Goal: Information Seeking & Learning: Learn about a topic

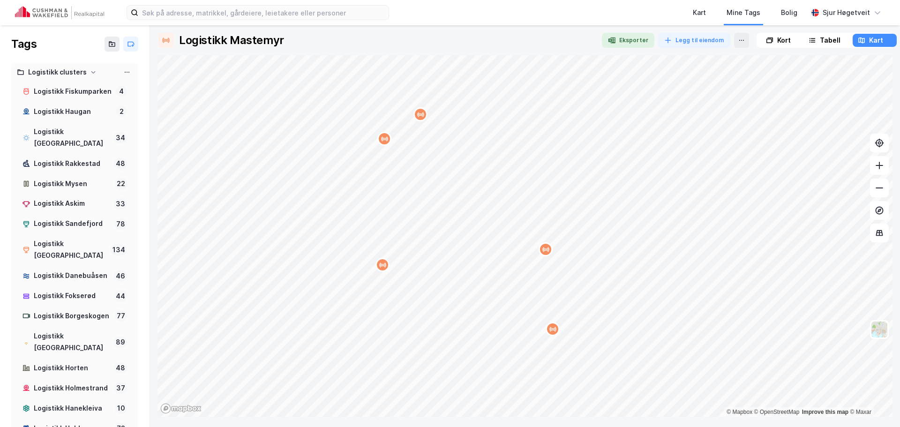
click at [56, 12] on img at bounding box center [59, 12] width 89 height 13
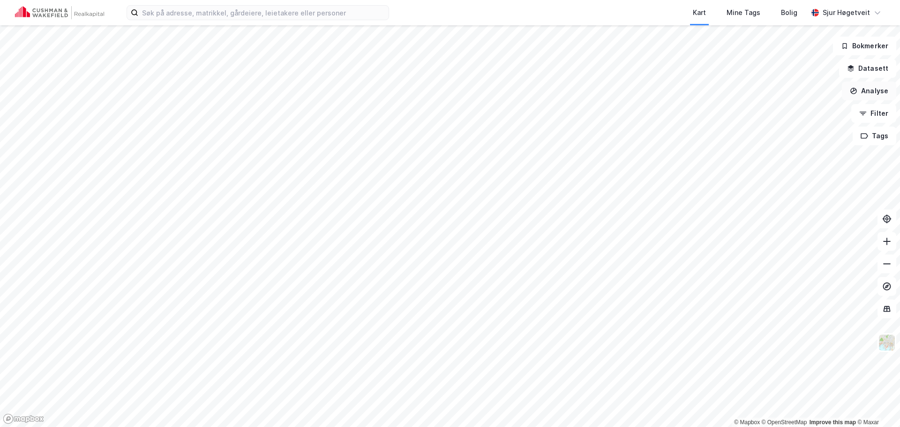
click at [866, 86] on button "Analyse" at bounding box center [869, 91] width 54 height 19
click at [871, 74] on button "Datasett" at bounding box center [867, 68] width 57 height 19
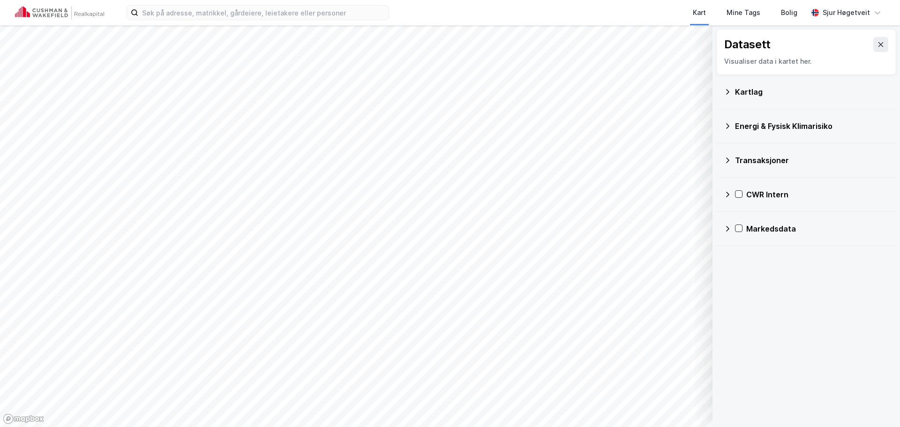
click at [721, 233] on div "Markedsdata" at bounding box center [806, 229] width 180 height 34
click at [728, 209] on div "CWR Intern" at bounding box center [806, 195] width 180 height 34
click at [729, 198] on div "CWR Intern" at bounding box center [806, 194] width 165 height 23
click at [746, 242] on div "Verdivurderinger" at bounding box center [812, 239] width 153 height 23
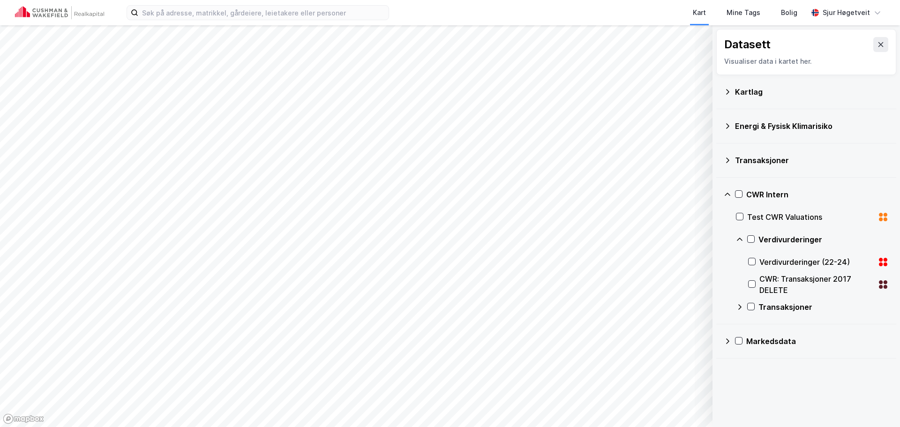
click at [744, 239] on div "Verdivurderinger" at bounding box center [812, 239] width 153 height 23
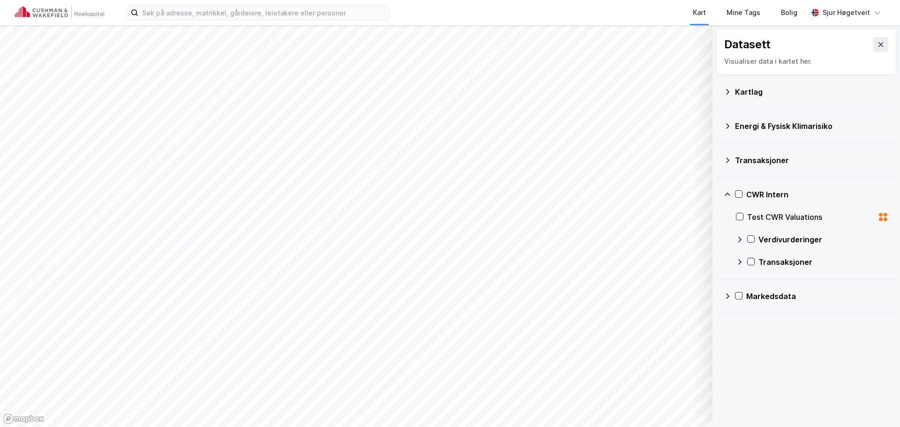
click at [736, 264] on icon at bounding box center [740, 262] width 8 height 8
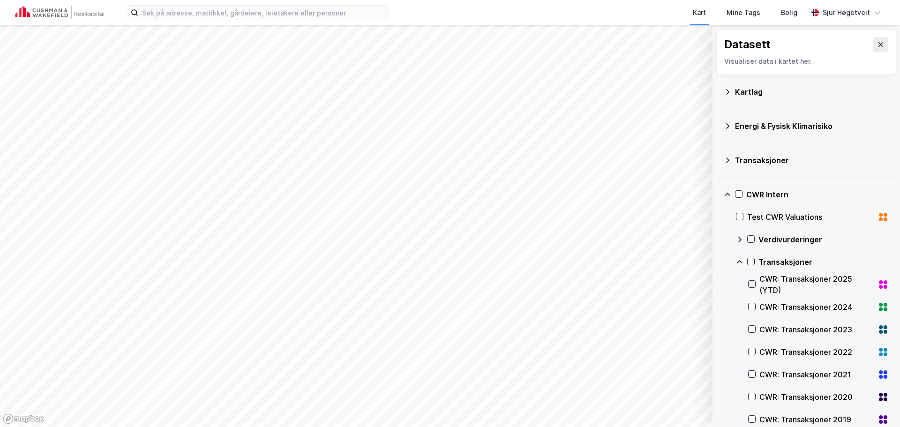
click at [751, 284] on icon at bounding box center [752, 284] width 7 height 7
click at [752, 305] on icon at bounding box center [752, 306] width 7 height 7
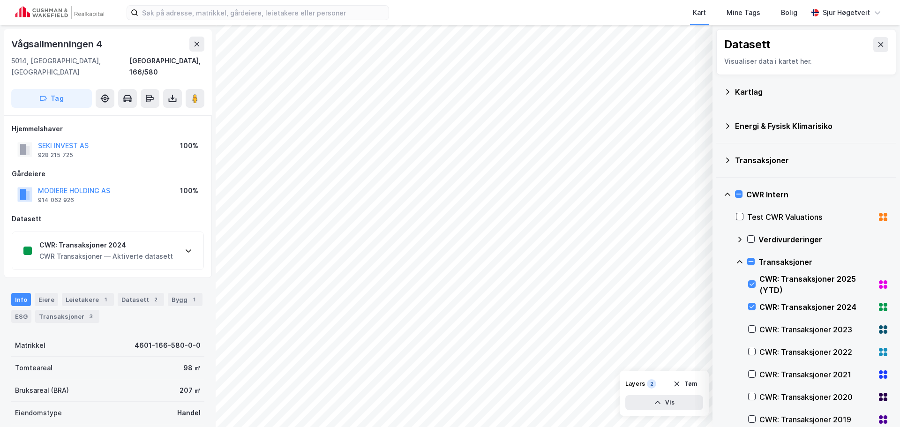
click at [164, 232] on div "CWR: Transaksjoner 2024 CWR Transaksjoner — Aktiverte datasett" at bounding box center [107, 251] width 191 height 38
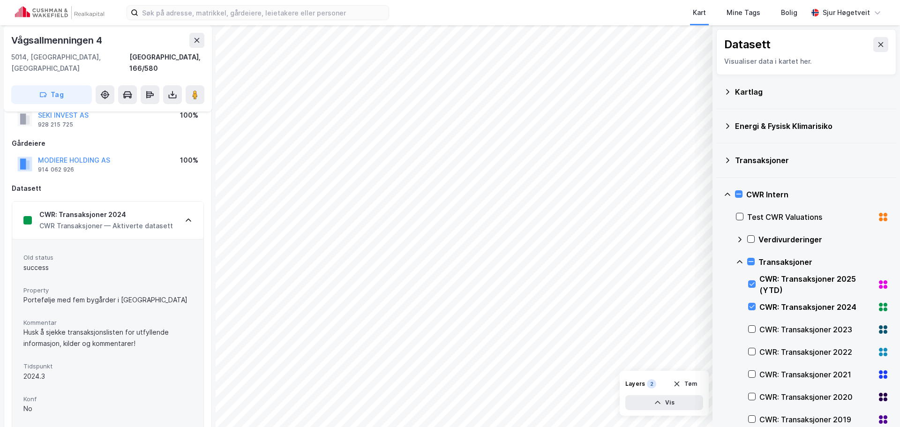
scroll to position [47, 0]
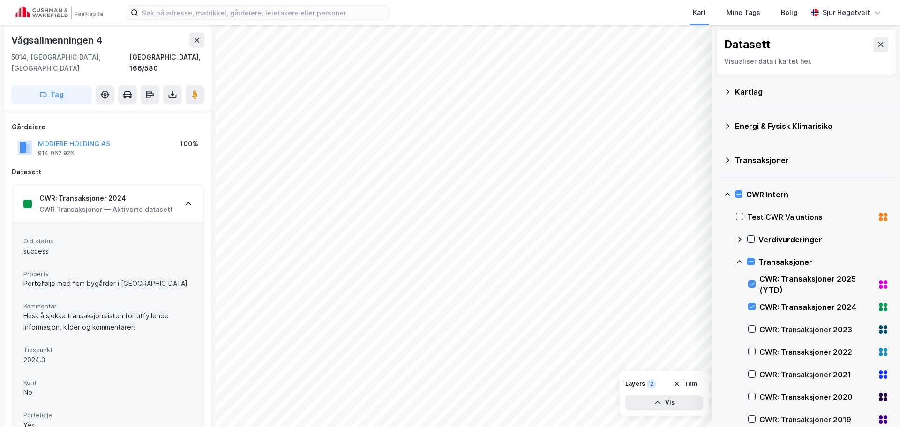
scroll to position [47, 0]
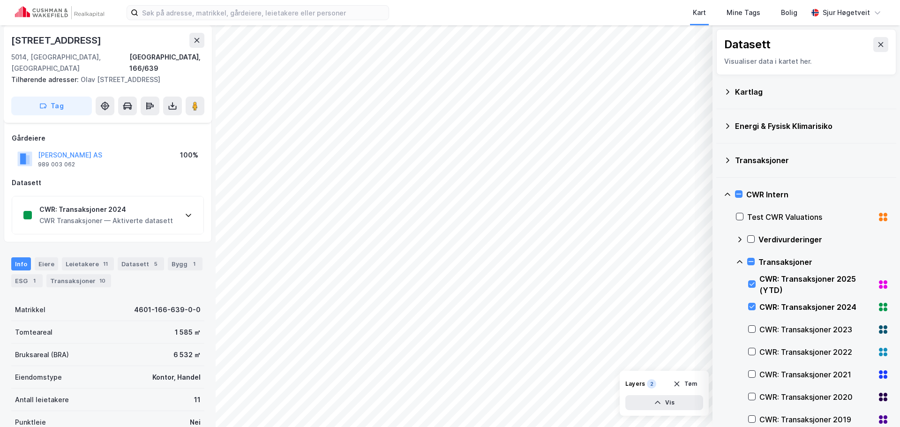
click at [143, 226] on div "CWR: Transaksjoner 2024 CWR Transaksjoner — Aktiverte datasett" at bounding box center [107, 215] width 191 height 38
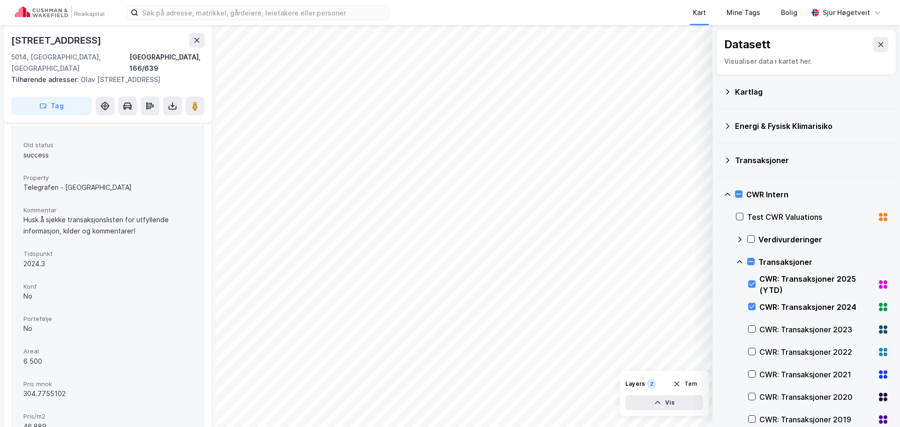
scroll to position [141, 0]
